Goal: Find specific page/section: Find specific page/section

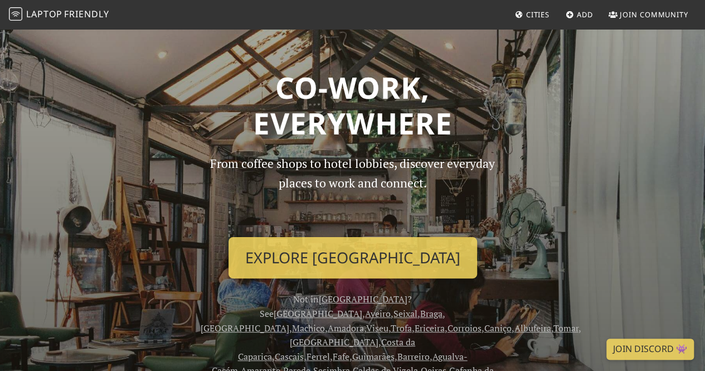
click at [541, 16] on span "Cities" at bounding box center [537, 14] width 23 height 10
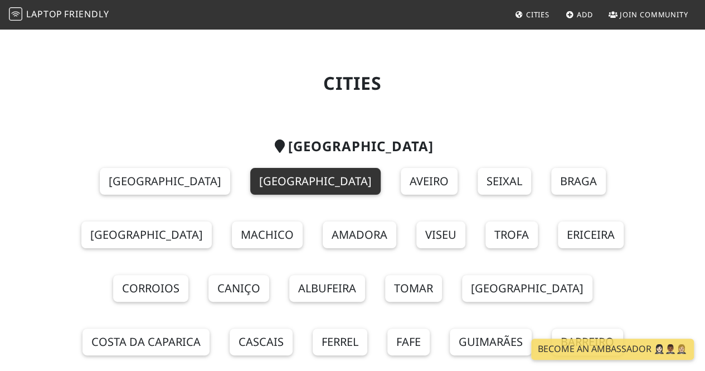
click at [250, 182] on link "[GEOGRAPHIC_DATA]" at bounding box center [315, 181] width 130 height 27
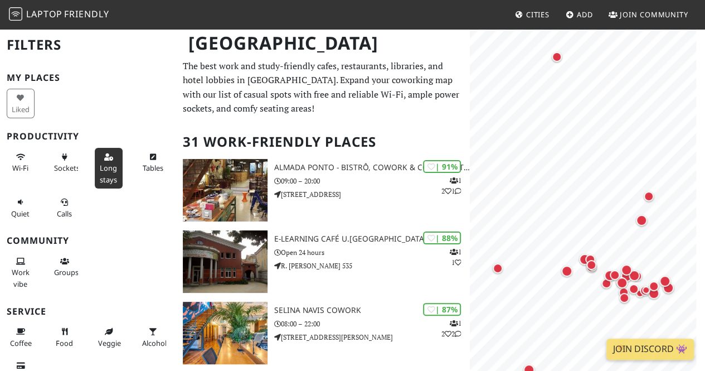
click at [108, 181] on span "Long stays" at bounding box center [108, 173] width 17 height 21
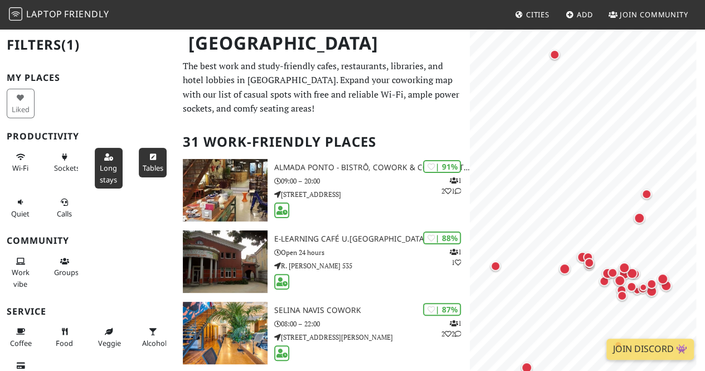
click at [152, 166] on span "Tables" at bounding box center [152, 168] width 21 height 10
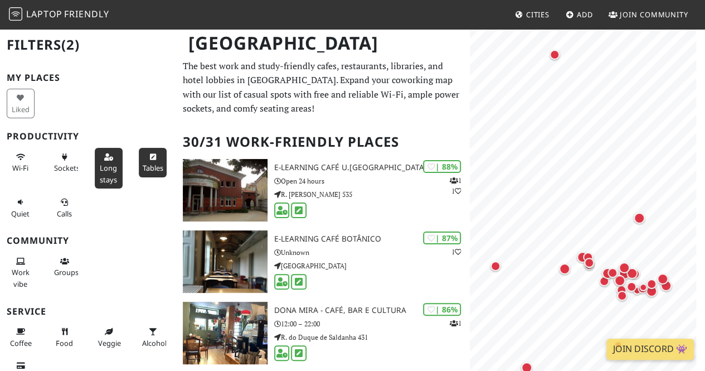
click at [152, 165] on span "Tables" at bounding box center [152, 168] width 21 height 10
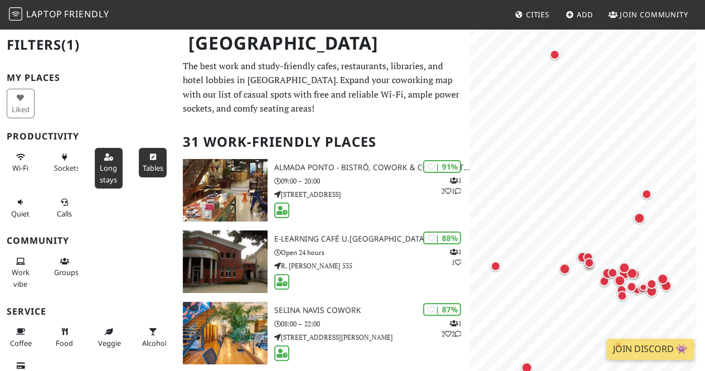
click at [152, 165] on span "Tables" at bounding box center [152, 168] width 21 height 10
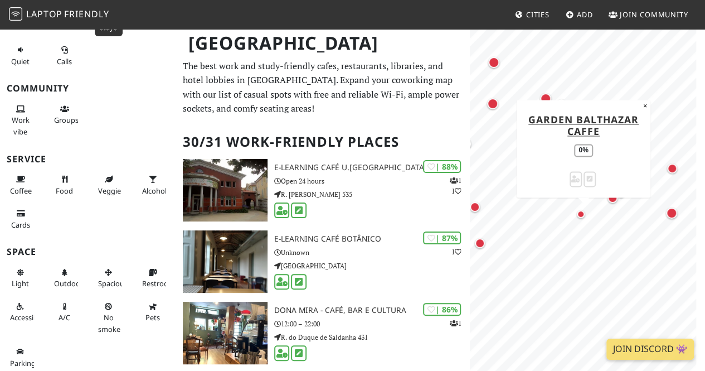
click at [582, 214] on div "Map marker" at bounding box center [581, 214] width 8 height 8
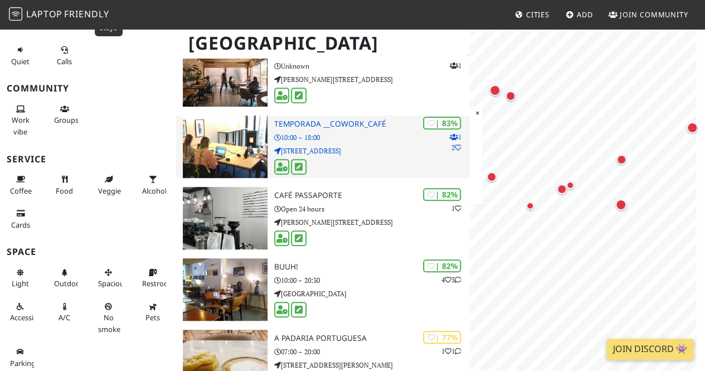
scroll to position [223, 0]
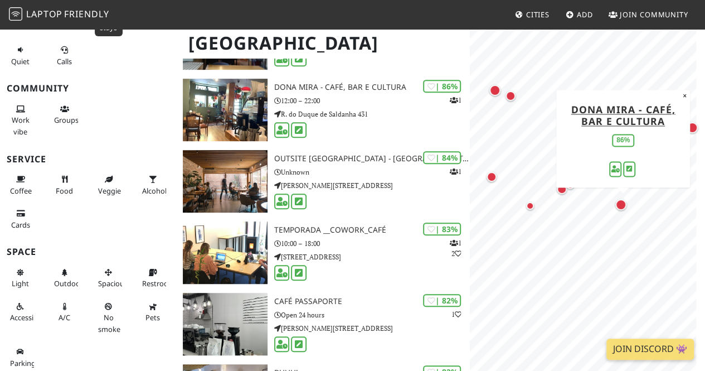
click at [625, 208] on div "Map marker" at bounding box center [620, 204] width 11 height 11
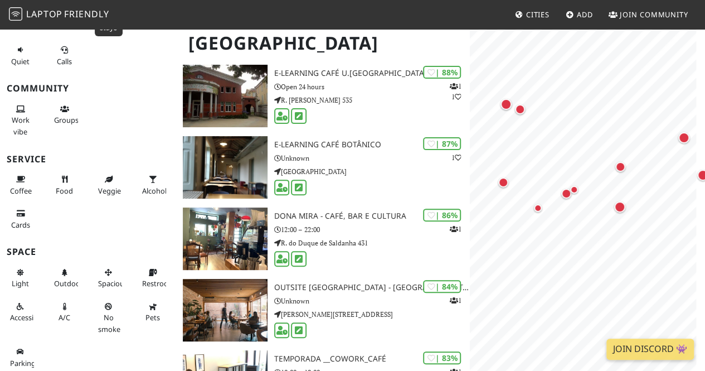
scroll to position [0, 0]
